Goal: Task Accomplishment & Management: Use online tool/utility

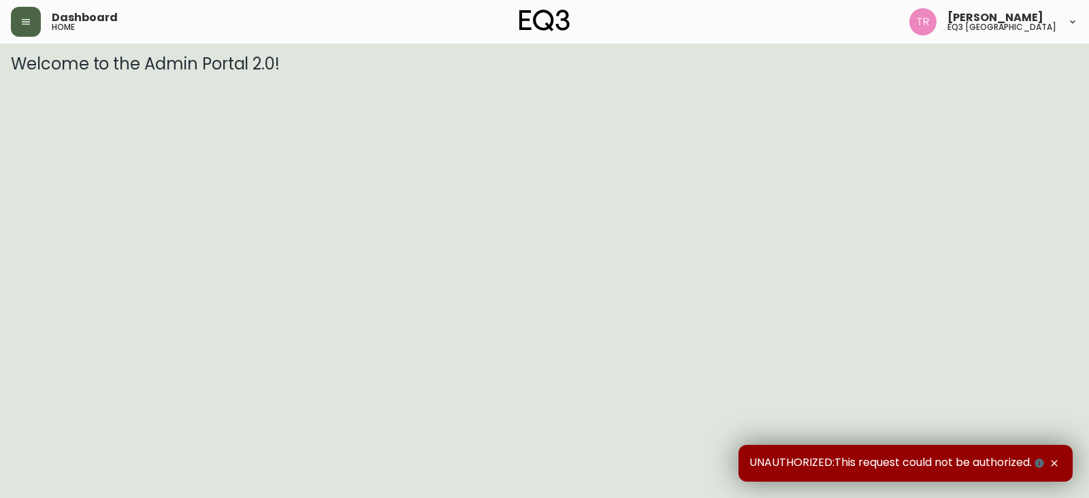
click at [33, 22] on button "button" at bounding box center [26, 22] width 30 height 30
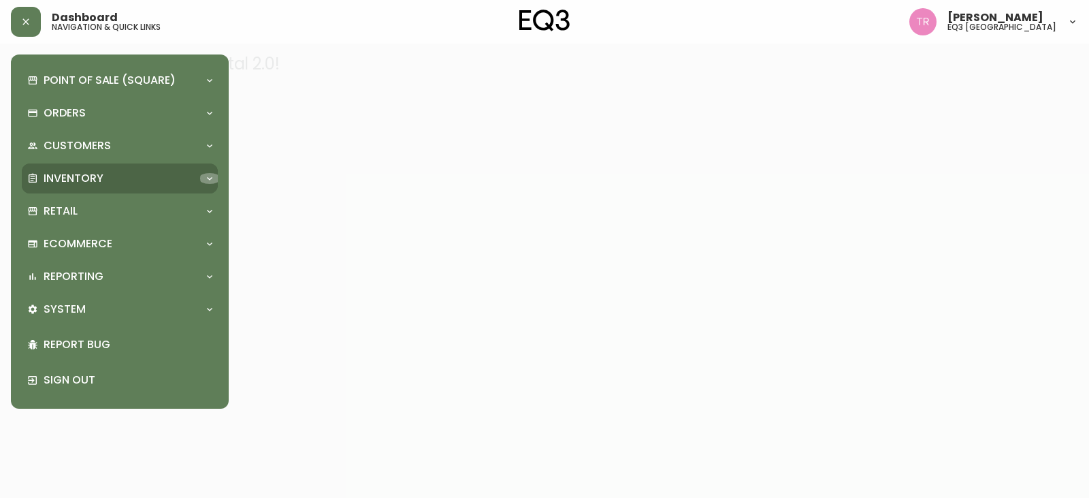
click at [210, 182] on icon at bounding box center [209, 178] width 11 height 11
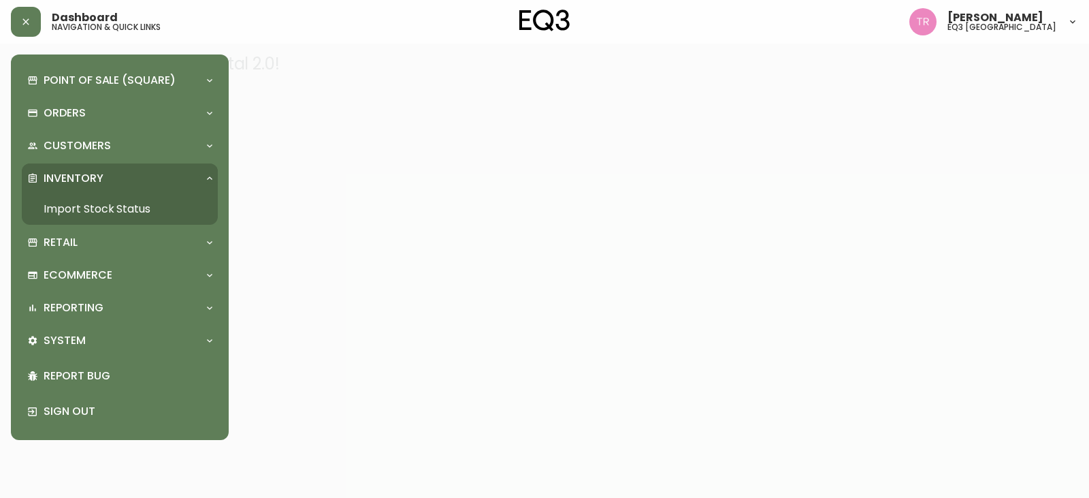
click at [165, 206] on link "Import Stock Status" at bounding box center [120, 208] width 196 height 31
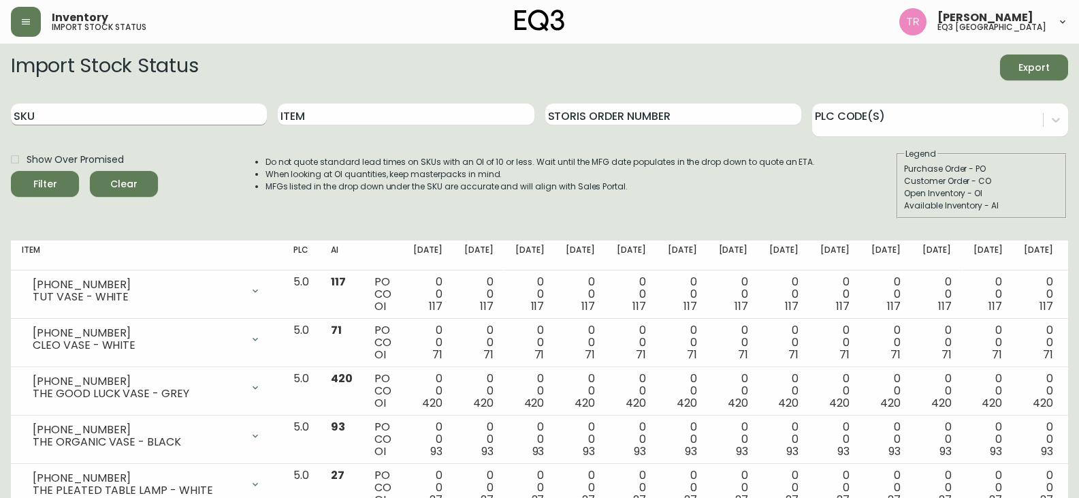
click at [114, 112] on input "SKU" at bounding box center [139, 114] width 256 height 22
type input "3060-122-13"
click at [11, 171] on button "Filter" at bounding box center [45, 184] width 68 height 26
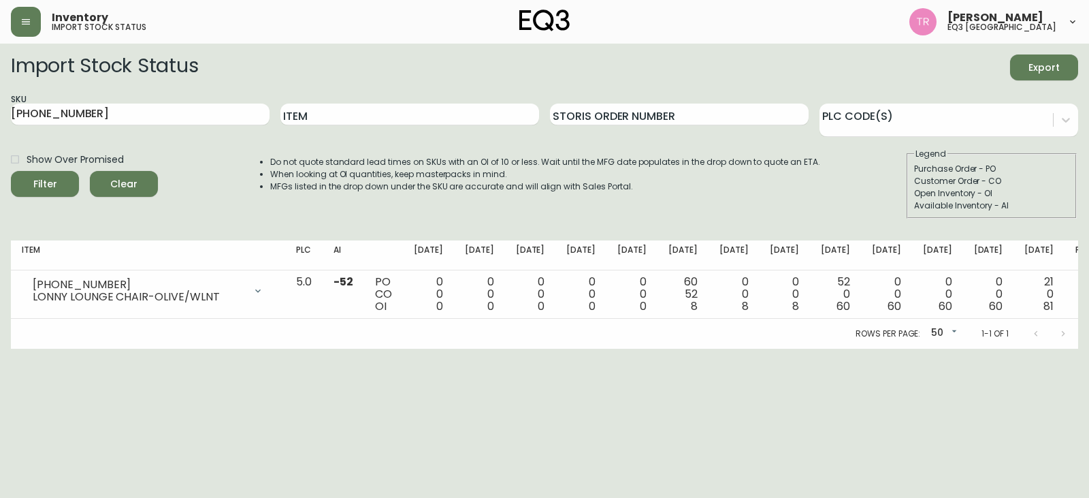
click at [606, 60] on div "Import Stock Status Export" at bounding box center [544, 67] width 1067 height 26
